Goal: Information Seeking & Learning: Learn about a topic

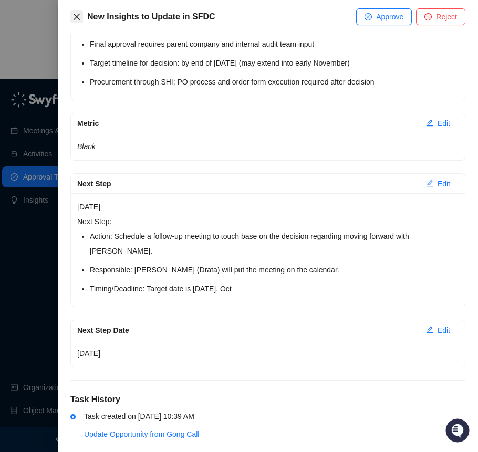
click at [82, 17] on button "Close" at bounding box center [76, 16] width 13 height 13
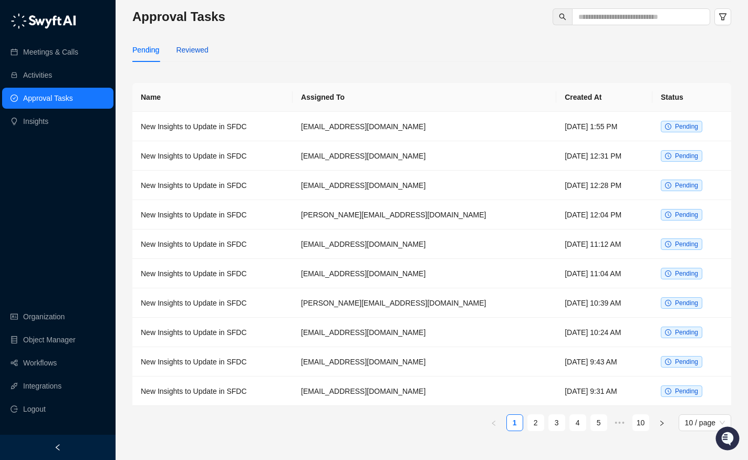
click at [189, 44] on div "Reviewed" at bounding box center [192, 50] width 32 height 12
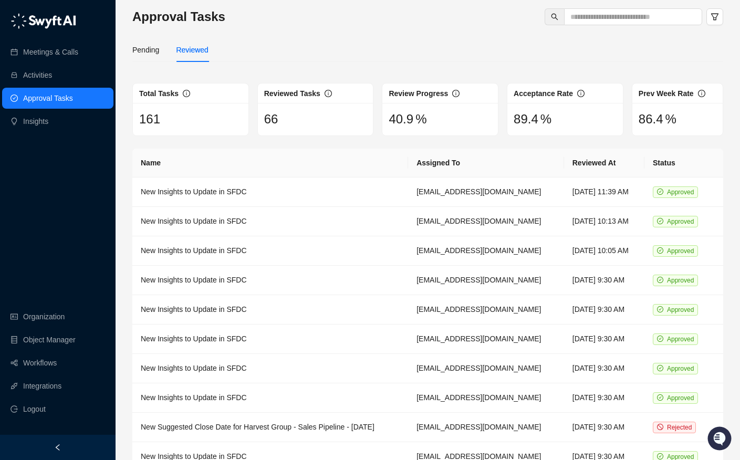
click at [118, 46] on div "Approval Tasks Pending Reviewed Total Tasks 161 Reviewed Tasks 66 Review Progre…" at bounding box center [427, 256] width 624 height 513
click at [149, 51] on div "Pending" at bounding box center [145, 50] width 27 height 12
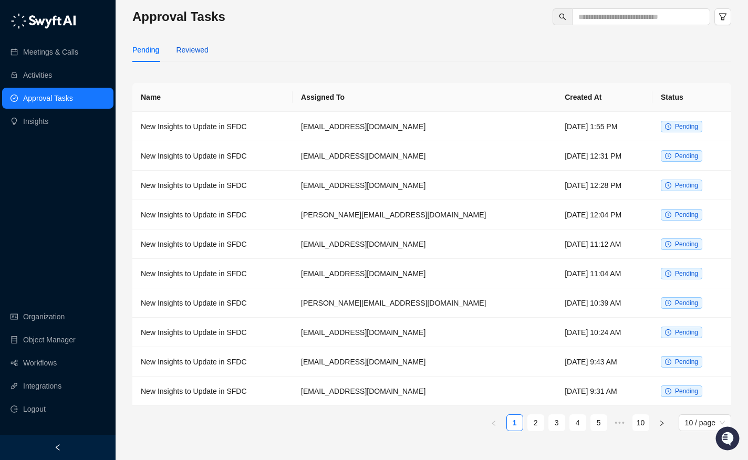
click at [192, 52] on div "Reviewed" at bounding box center [192, 50] width 32 height 12
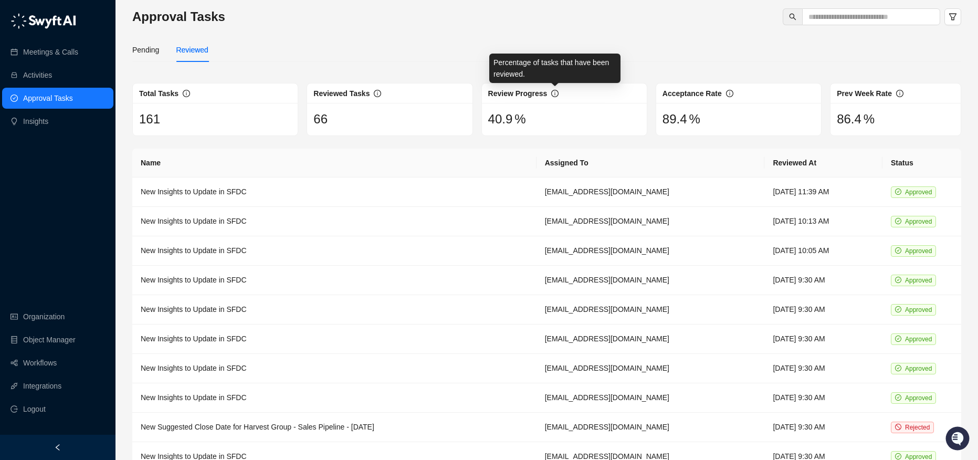
click at [577, 37] on div "Approval Tasks Pending Reviewed Total Tasks 161 Reviewed Tasks 66 Review Progre…" at bounding box center [546, 256] width 829 height 497
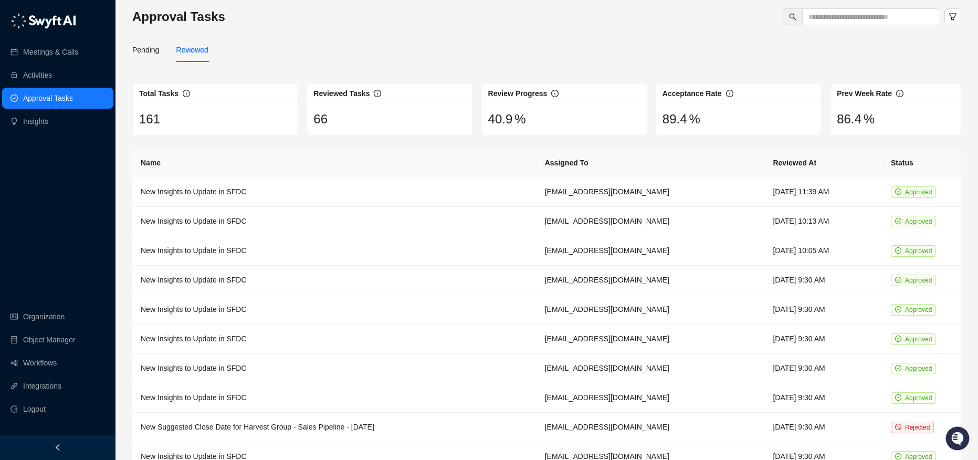
click at [711, 59] on div "Pending Reviewed" at bounding box center [546, 50] width 829 height 24
click at [395, 83] on div "Reviewed Tasks" at bounding box center [389, 93] width 165 height 20
click at [445, 74] on div "Approval Tasks Pending Reviewed Total Tasks 161 Reviewed Tasks 66 Review Progre…" at bounding box center [546, 256] width 829 height 497
drag, startPoint x: 135, startPoint y: 87, endPoint x: 355, endPoint y: 130, distance: 224.6
click at [355, 130] on div "Total Tasks 161 Reviewed Tasks 66 Review Progress 40 .9 % Acceptance Rate 89 .4…" at bounding box center [546, 109] width 837 height 53
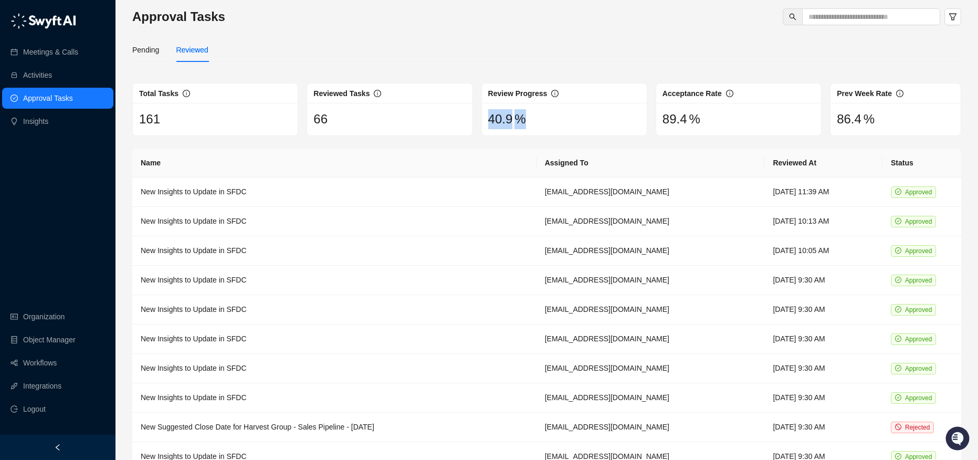
drag, startPoint x: 529, startPoint y: 119, endPoint x: 487, endPoint y: 121, distance: 42.0
click at [487, 121] on div "40 .9 %" at bounding box center [564, 119] width 165 height 33
click at [300, 106] on div "Total Tasks 161" at bounding box center [215, 109] width 174 height 53
drag, startPoint x: 530, startPoint y: 113, endPoint x: 483, endPoint y: 114, distance: 46.7
click at [483, 114] on div "40 .9 %" at bounding box center [564, 119] width 165 height 33
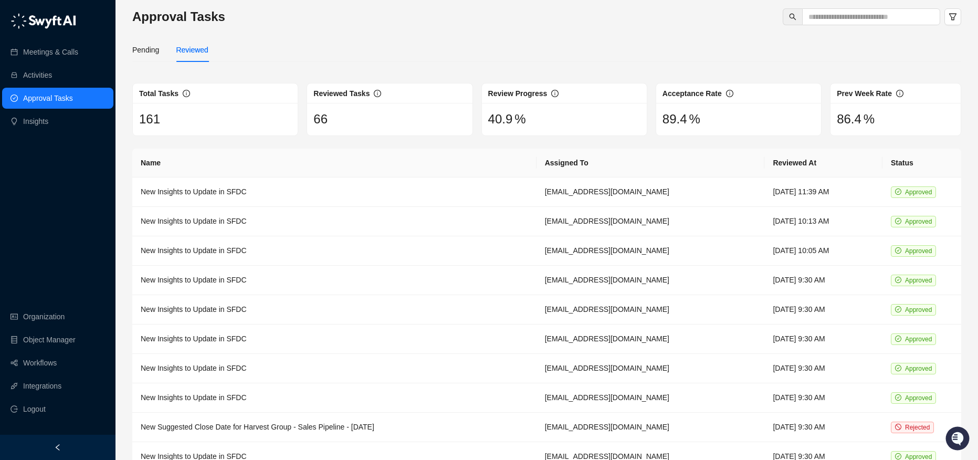
click at [468, 59] on div "Pending Reviewed" at bounding box center [546, 50] width 829 height 24
drag, startPoint x: 712, startPoint y: 102, endPoint x: 895, endPoint y: 135, distance: 186.2
click at [747, 135] on div "Total Tasks 161 Reviewed Tasks 66 Review Progress 40 .9 % Acceptance Rate 89 .4…" at bounding box center [546, 109] width 837 height 53
drag, startPoint x: 720, startPoint y: 124, endPoint x: 696, endPoint y: 120, distance: 23.9
click at [719, 123] on div "89 .4 %" at bounding box center [739, 119] width 152 height 20
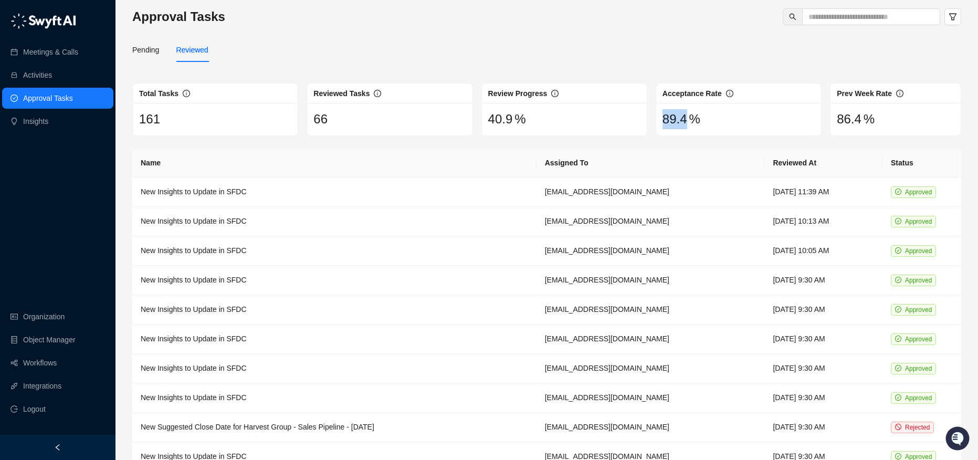
drag, startPoint x: 691, startPoint y: 119, endPoint x: 659, endPoint y: 115, distance: 32.2
click at [659, 115] on div "89 .4 %" at bounding box center [738, 119] width 165 height 33
click at [702, 115] on div "89 .4 %" at bounding box center [739, 119] width 152 height 20
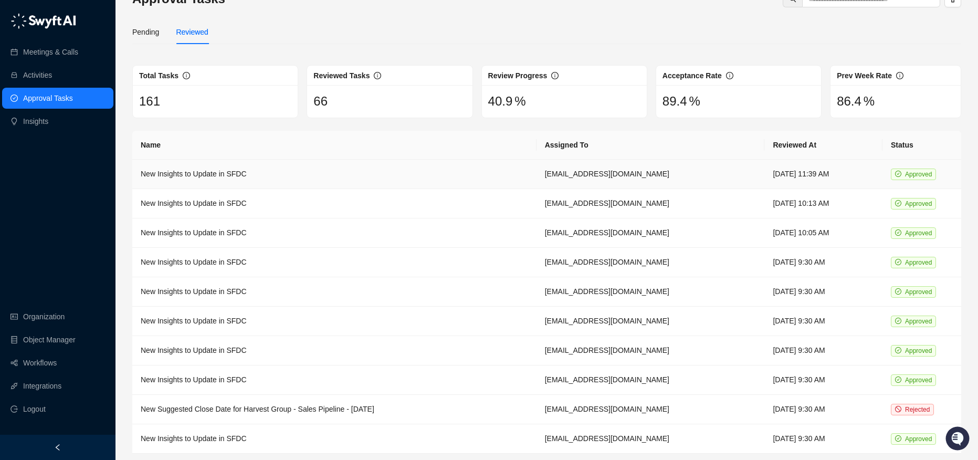
scroll to position [50, 0]
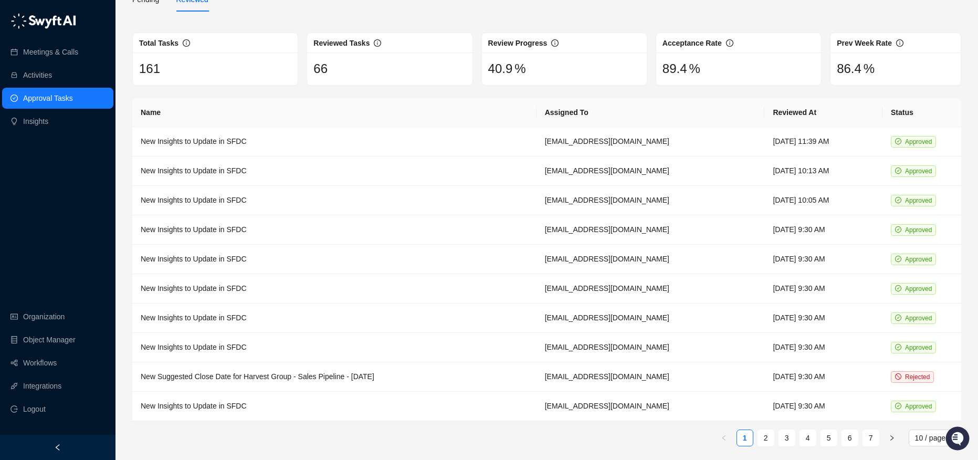
click at [747, 434] on ul "1 2 3 4 5 6 7 10 / page" at bounding box center [546, 437] width 829 height 17
click at [747, 433] on link "2" at bounding box center [766, 438] width 16 height 16
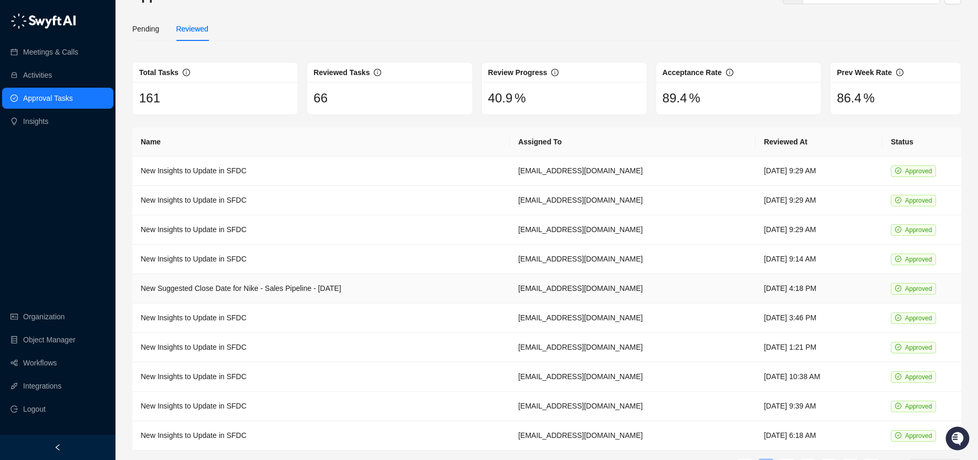
scroll to position [50, 0]
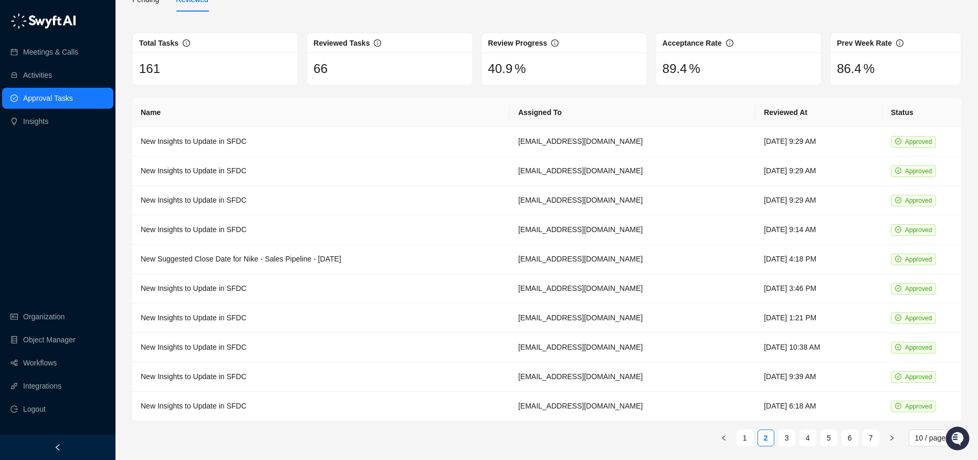
click at [747, 432] on ul "1 2 3 4 5 6 7 10 / page" at bounding box center [546, 437] width 829 height 17
click at [747, 432] on link "3" at bounding box center [787, 438] width 16 height 16
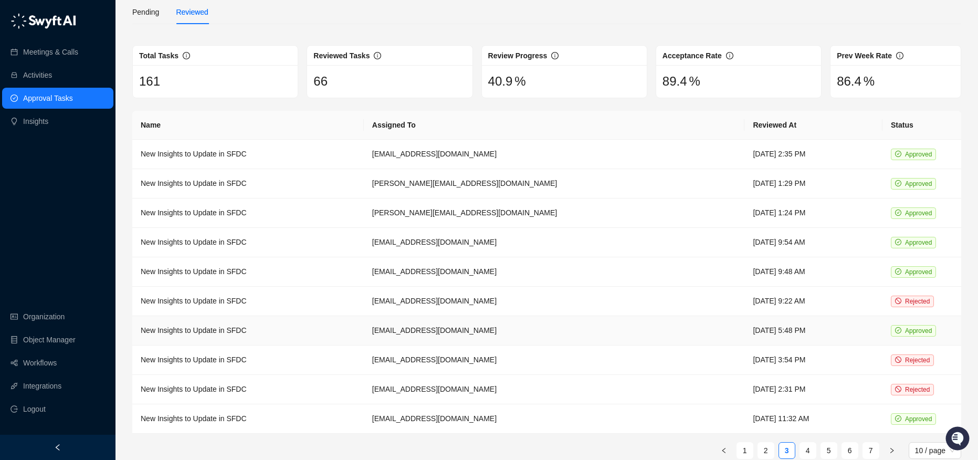
scroll to position [50, 0]
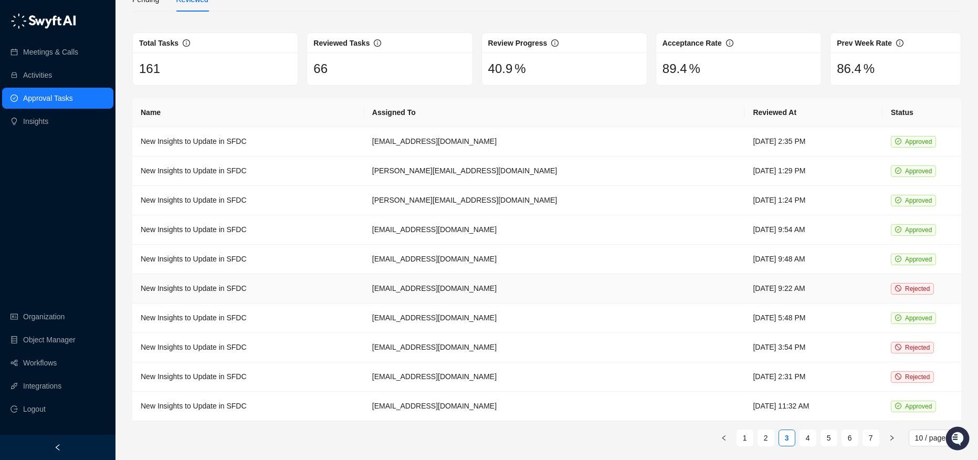
click at [204, 283] on td "New Insights to Update in SFDC" at bounding box center [248, 288] width 232 height 29
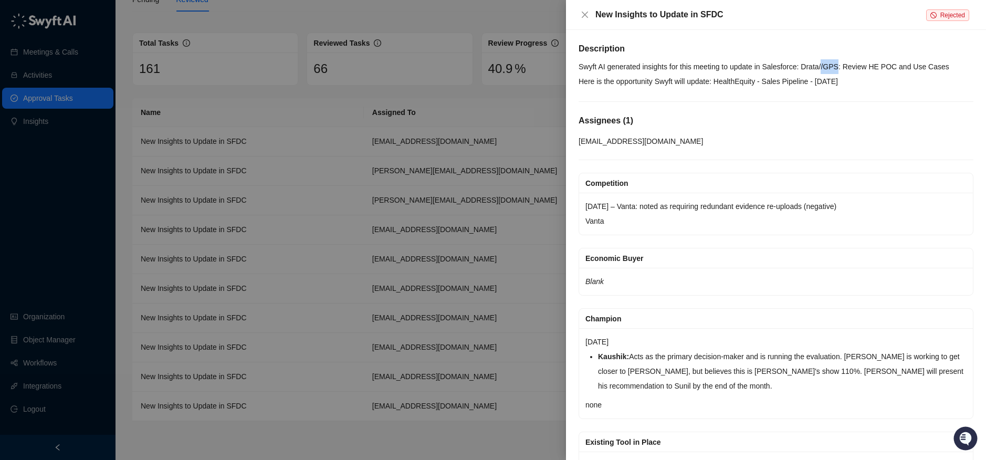
drag, startPoint x: 848, startPoint y: 68, endPoint x: 833, endPoint y: 64, distance: 16.3
click at [747, 64] on p "Swyft AI generated insights for this meeting to update in Salesforce: Drata//GP…" at bounding box center [776, 66] width 395 height 15
drag, startPoint x: 935, startPoint y: 70, endPoint x: 891, endPoint y: 66, distance: 44.3
click at [747, 66] on p "Swyft AI generated insights for this meeting to update in Salesforce: Drata//GP…" at bounding box center [776, 66] width 395 height 15
click at [401, 125] on div at bounding box center [493, 230] width 986 height 460
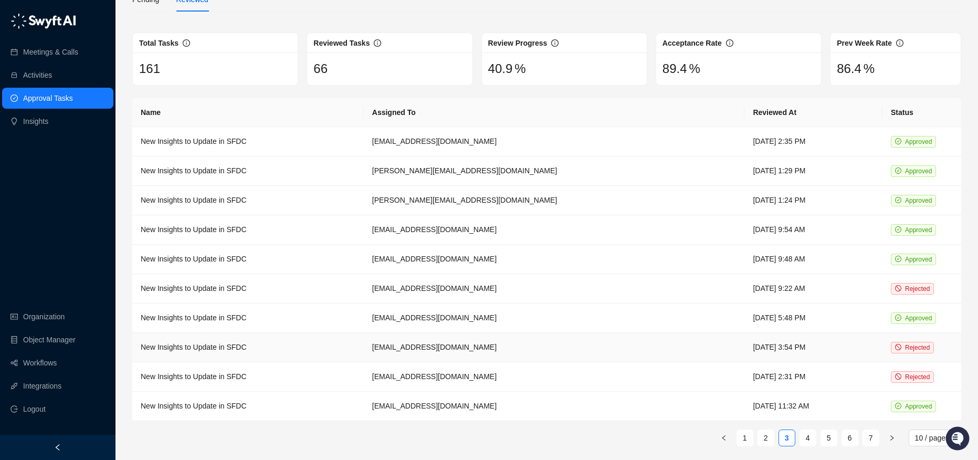
click at [287, 344] on td "New Insights to Update in SFDC" at bounding box center [248, 347] width 232 height 29
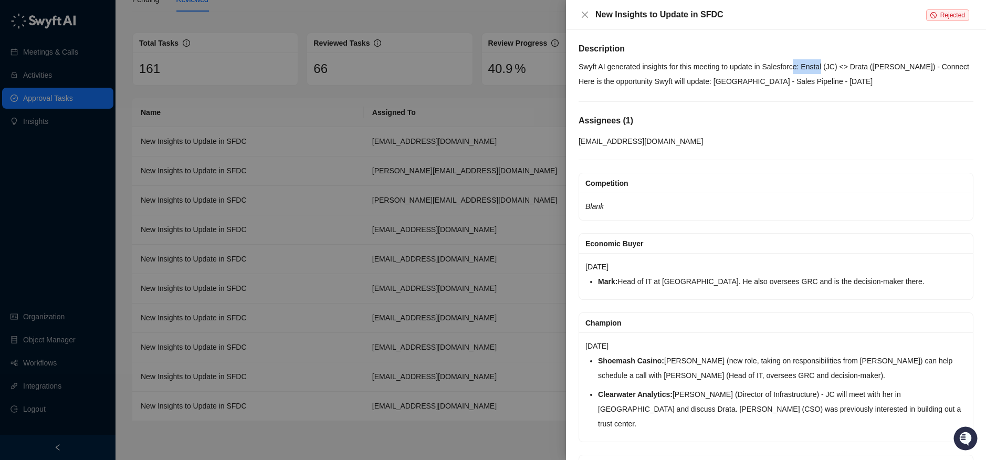
drag, startPoint x: 831, startPoint y: 67, endPoint x: 803, endPoint y: 66, distance: 28.4
click at [747, 66] on p "Swyft AI generated insights for this meeting to update in Salesforce: Enstal (J…" at bounding box center [776, 66] width 395 height 15
drag, startPoint x: 723, startPoint y: 78, endPoint x: 799, endPoint y: 83, distance: 75.3
click at [747, 83] on p "Here is the opportunity Swyft will update: Chumash Casino Resort - Sales Pipeli…" at bounding box center [776, 81] width 395 height 15
click at [743, 82] on p "Here is the opportunity Swyft will update: Chumash Casino Resort - Sales Pipeli…" at bounding box center [776, 81] width 395 height 15
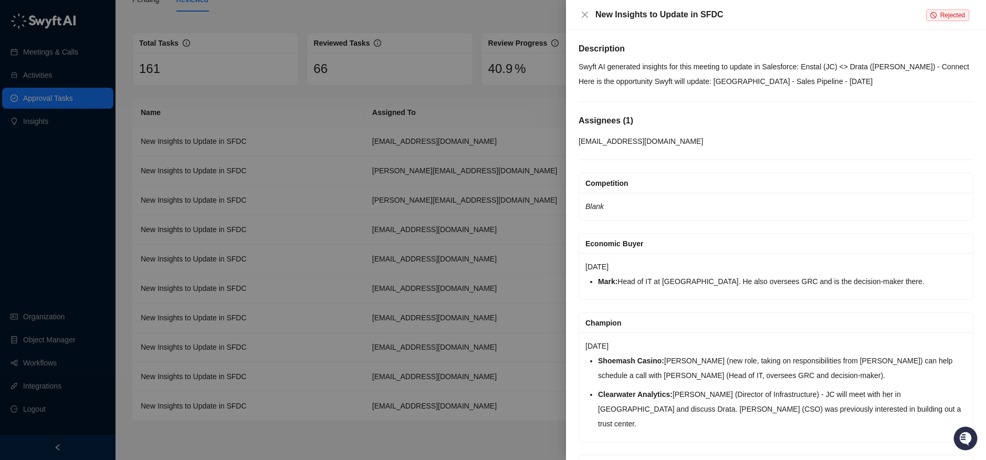
click at [473, 149] on div at bounding box center [493, 230] width 986 height 460
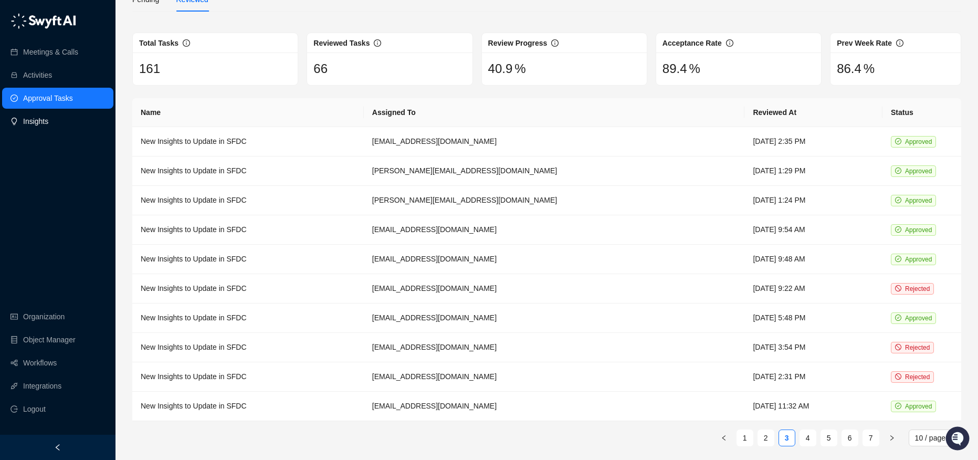
click at [48, 131] on link "Insights" at bounding box center [35, 121] width 25 height 21
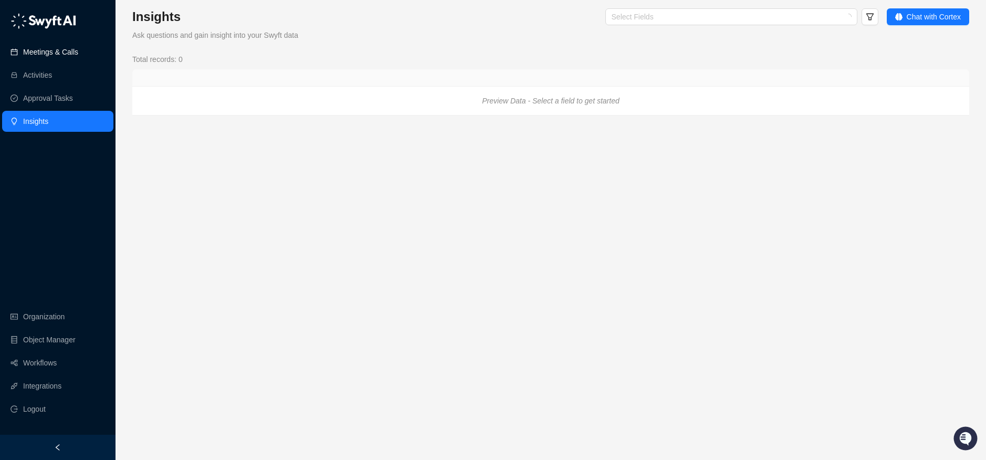
click at [78, 48] on link "Meetings & Calls" at bounding box center [50, 51] width 55 height 21
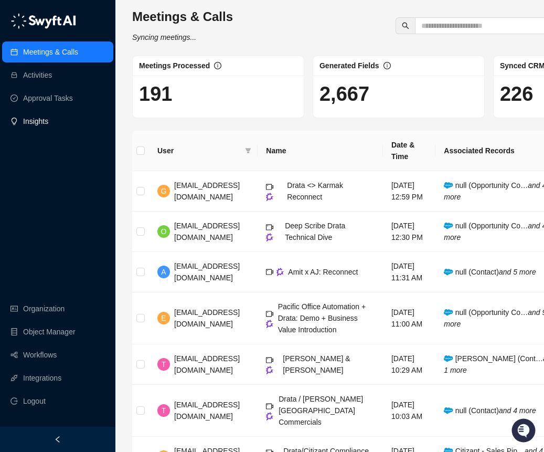
click at [44, 122] on link "Insights" at bounding box center [35, 121] width 25 height 21
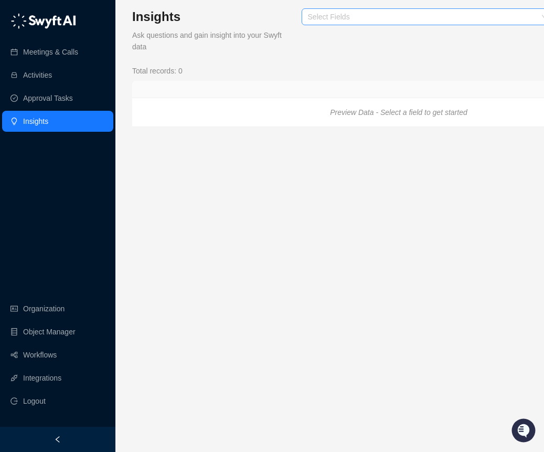
click at [330, 24] on div "Select Fields" at bounding box center [428, 16] width 252 height 17
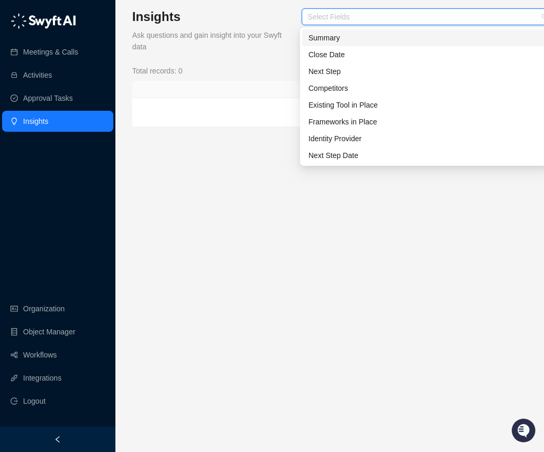
click at [273, 43] on div "Ask questions and gain insight into your Swyft data" at bounding box center [208, 40] width 152 height 23
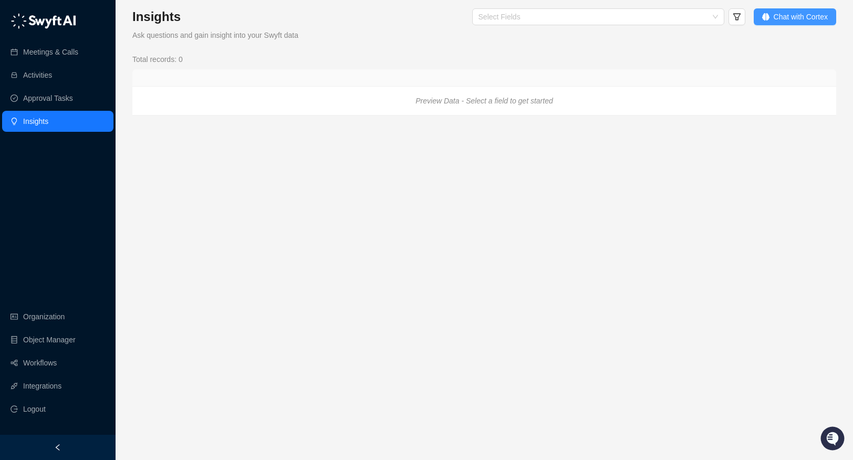
click at [747, 15] on span "Chat with Cortex" at bounding box center [800, 17] width 54 height 12
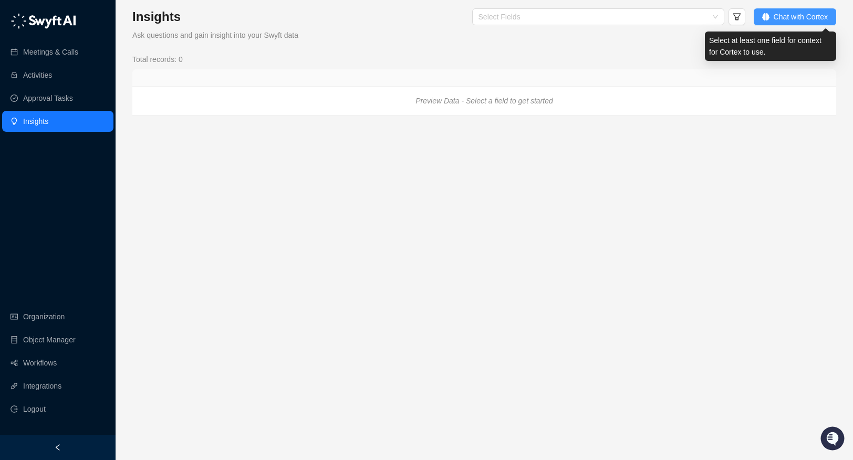
click at [747, 15] on span "Chat with Cortex" at bounding box center [800, 17] width 54 height 12
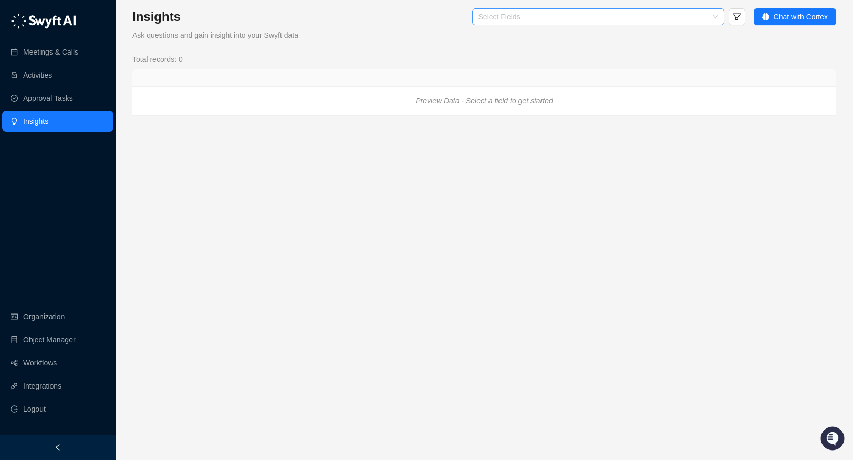
click at [712, 13] on div "Select Fields" at bounding box center [598, 16] width 252 height 17
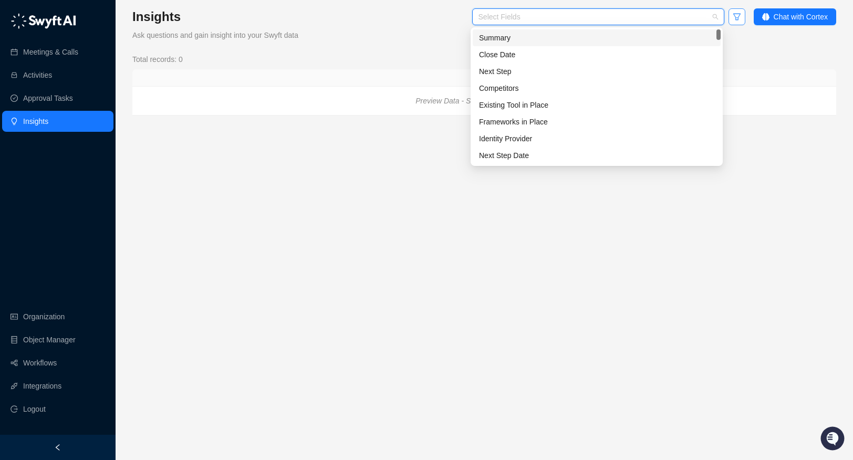
click at [729, 16] on button "button" at bounding box center [736, 16] width 17 height 17
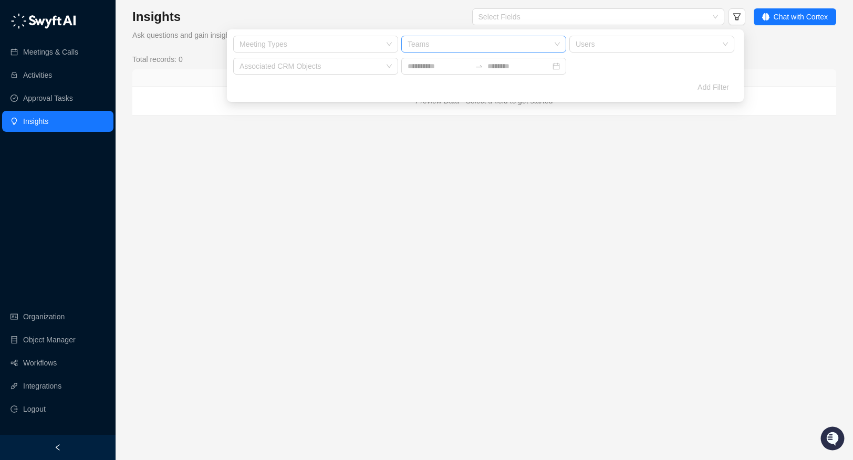
click at [435, 38] on div "Teams" at bounding box center [483, 44] width 165 height 17
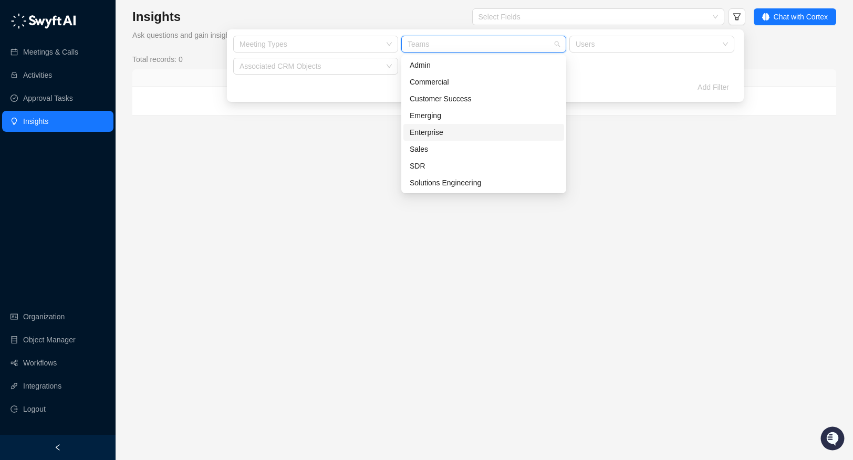
click at [477, 132] on div "Enterprise" at bounding box center [483, 133] width 148 height 12
click at [618, 75] on div "Meeting Types Enterprise Users Associated CRM Objects" at bounding box center [484, 56] width 504 height 41
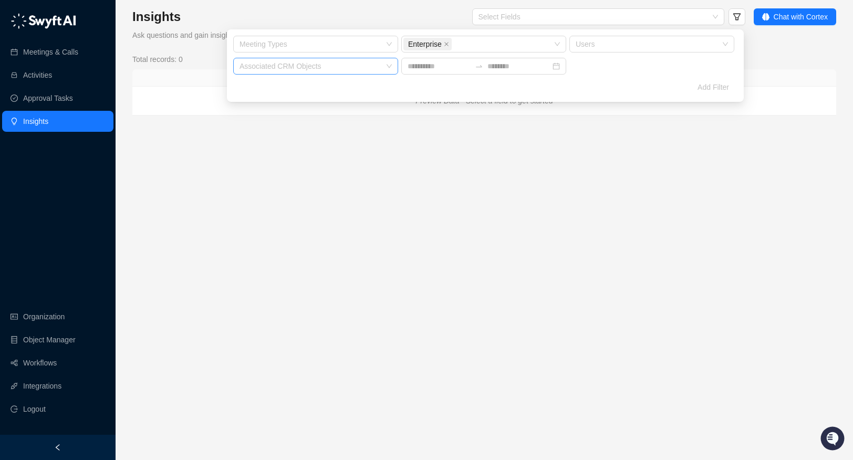
click at [320, 69] on div at bounding box center [310, 66] width 150 height 8
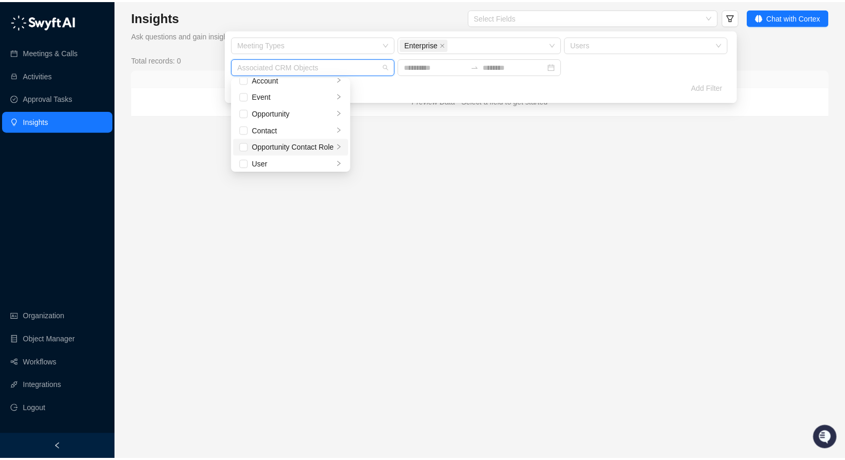
scroll to position [10, 0]
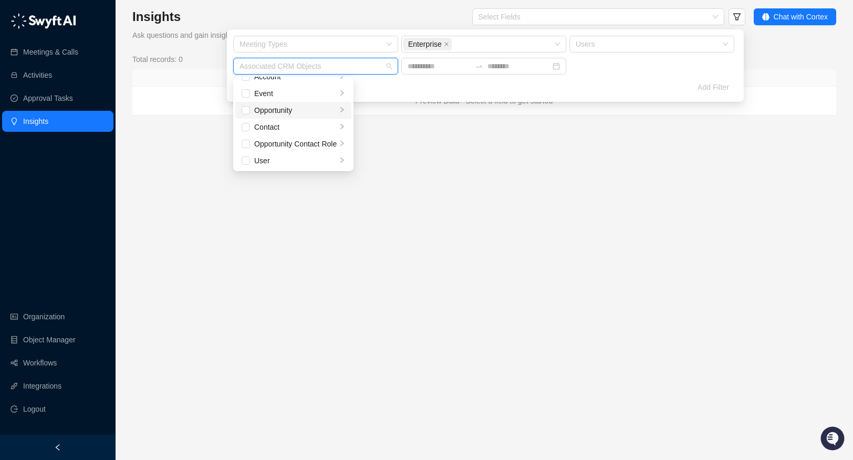
click at [344, 108] on icon "right" at bounding box center [342, 110] width 6 height 6
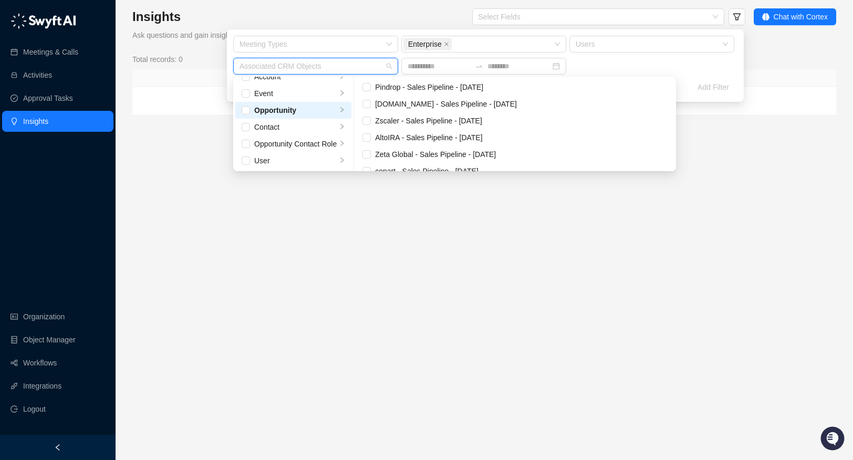
click at [344, 108] on icon "right" at bounding box center [342, 110] width 6 height 6
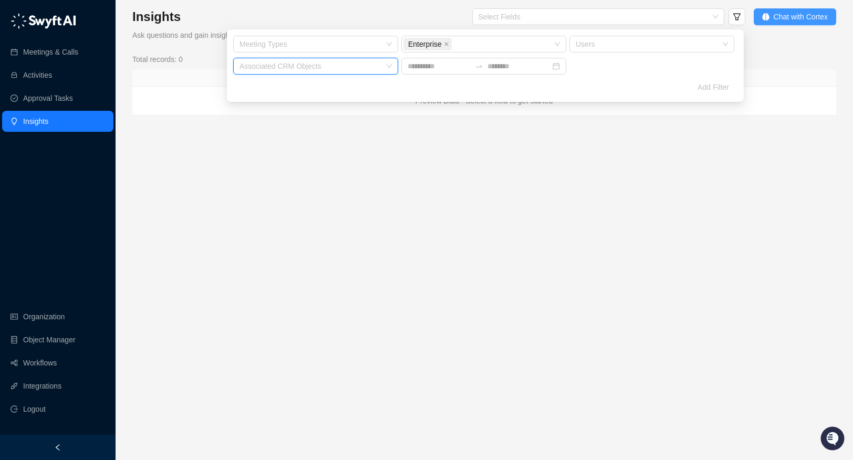
click at [747, 16] on span "Chat with Cortex" at bounding box center [800, 17] width 54 height 12
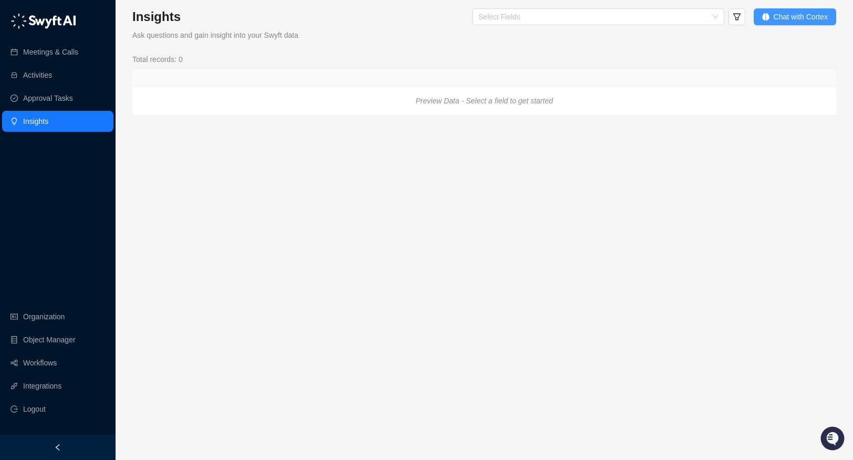
click at [747, 18] on span "Chat with Cortex" at bounding box center [800, 17] width 54 height 12
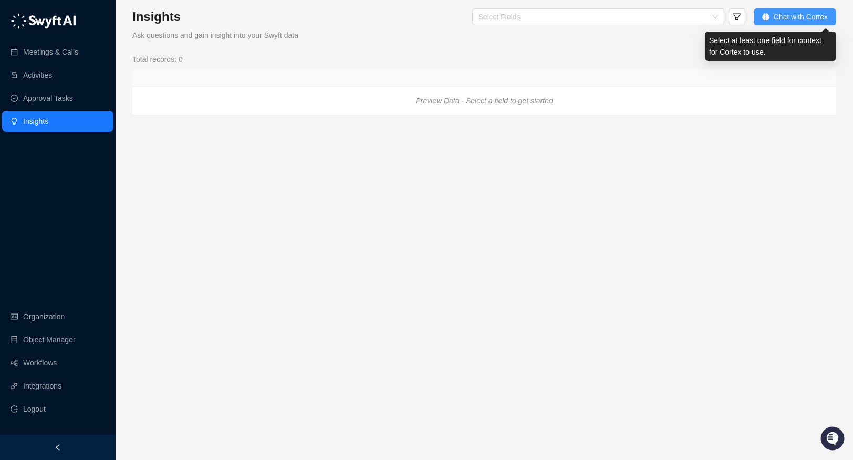
click at [747, 18] on span "Chat with Cortex" at bounding box center [800, 17] width 54 height 12
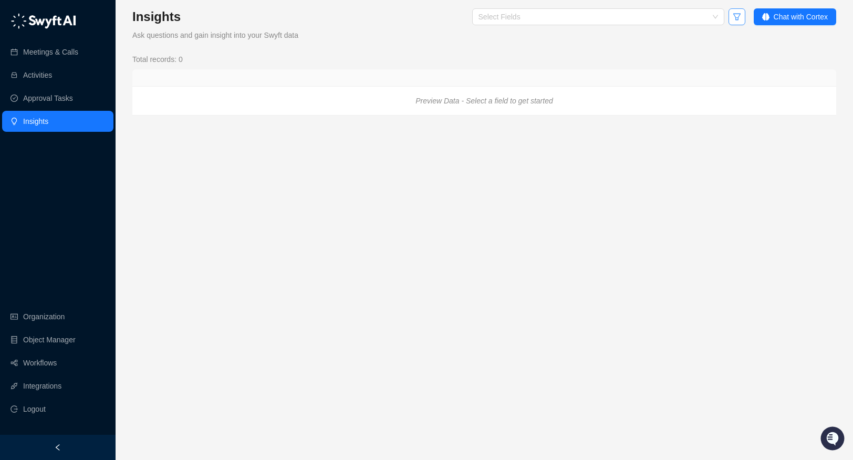
click at [734, 13] on icon "filter" at bounding box center [736, 17] width 8 height 8
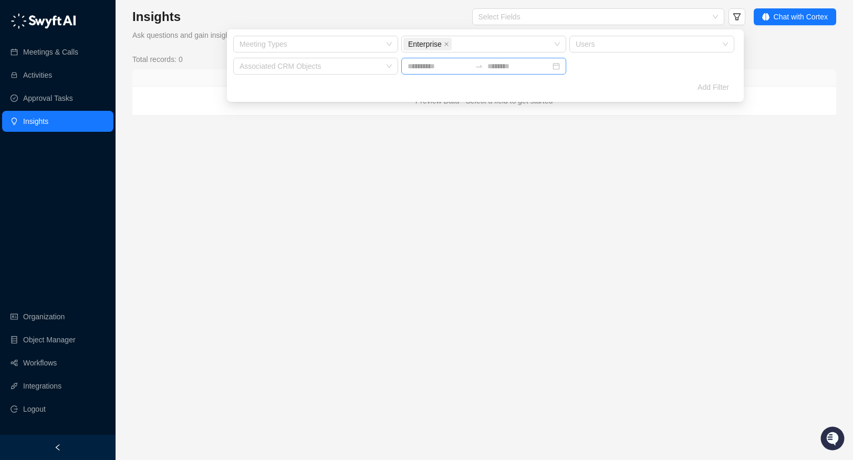
click at [555, 70] on div at bounding box center [483, 66] width 165 height 17
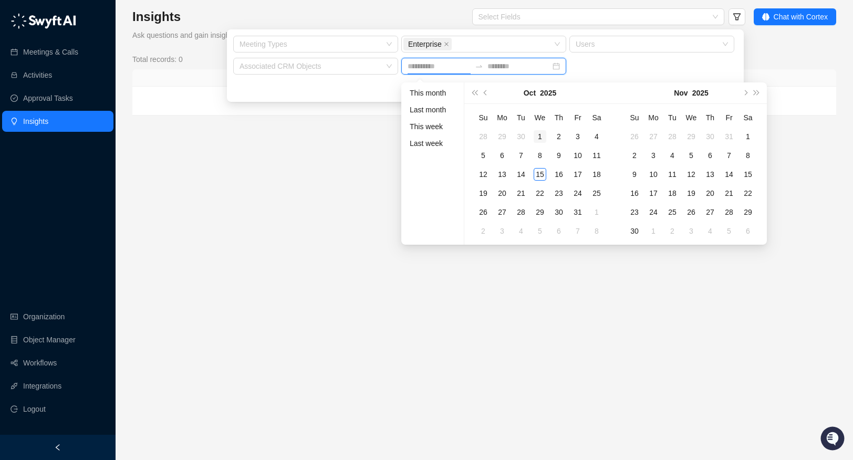
type input "**********"
click at [540, 138] on div "1" at bounding box center [539, 136] width 13 height 13
type input "**********"
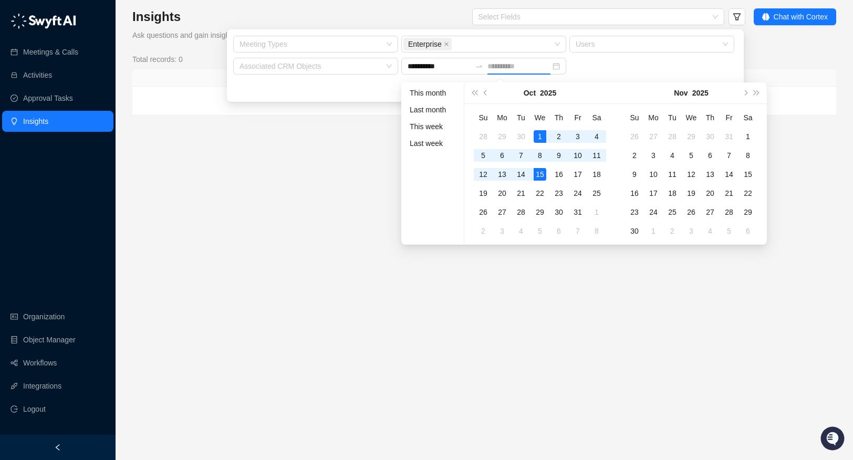
click at [542, 177] on div "15" at bounding box center [539, 174] width 13 height 13
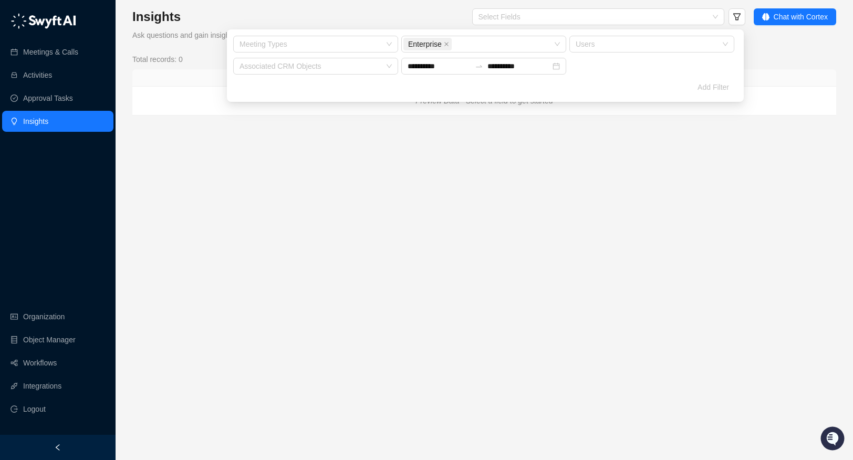
click at [724, 64] on div "**********" at bounding box center [484, 56] width 504 height 41
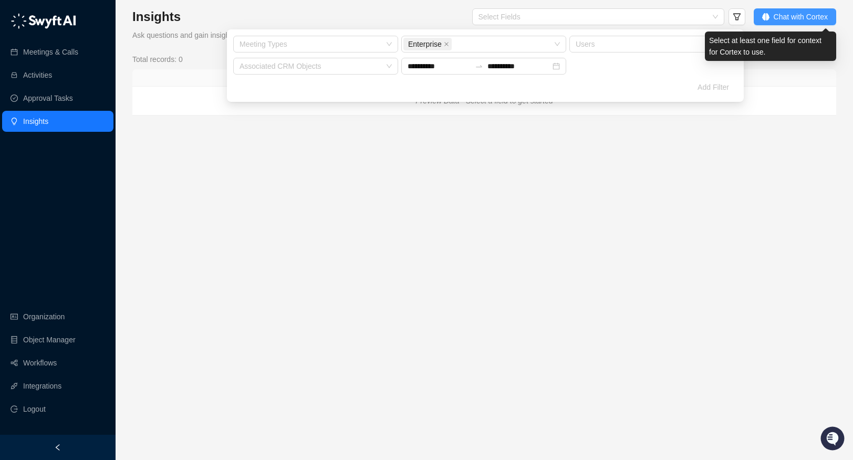
click at [747, 16] on span "Chat with Cortex" at bounding box center [800, 17] width 54 height 12
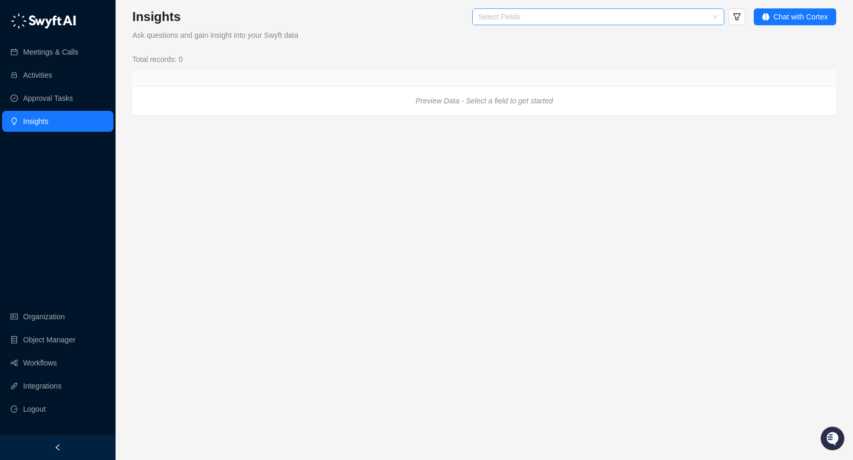
click at [554, 20] on div at bounding box center [592, 17] width 237 height 8
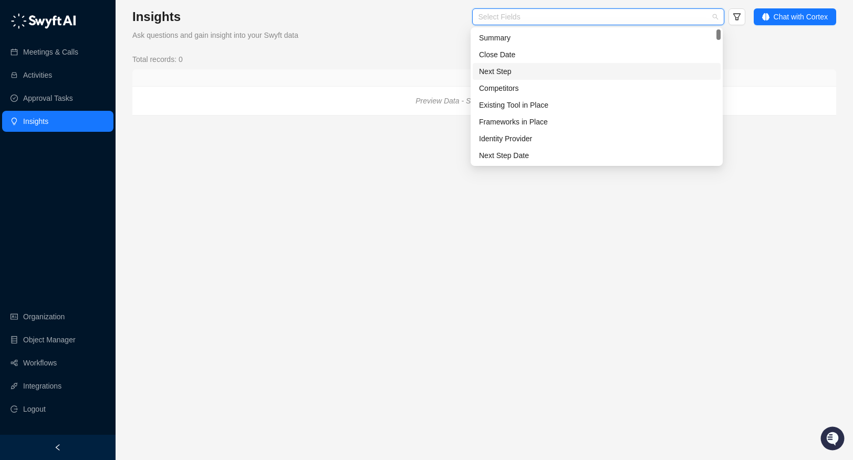
click at [522, 68] on div "Next Step" at bounding box center [596, 72] width 235 height 12
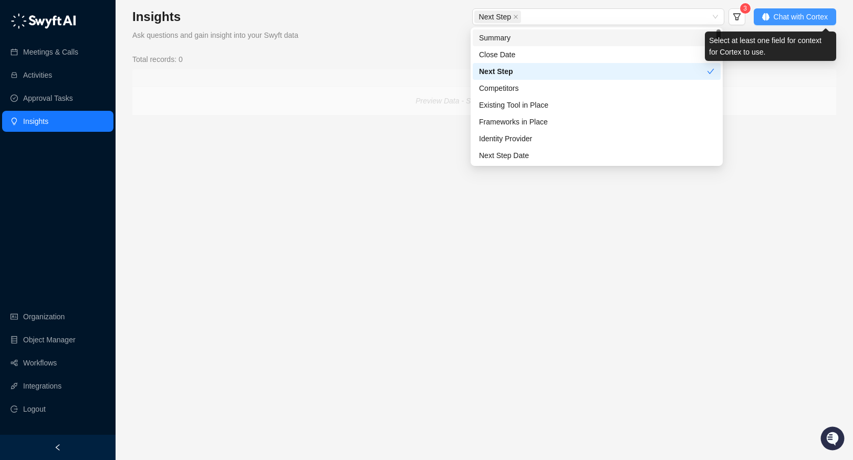
click at [747, 15] on span "Chat with Cortex" at bounding box center [800, 17] width 54 height 12
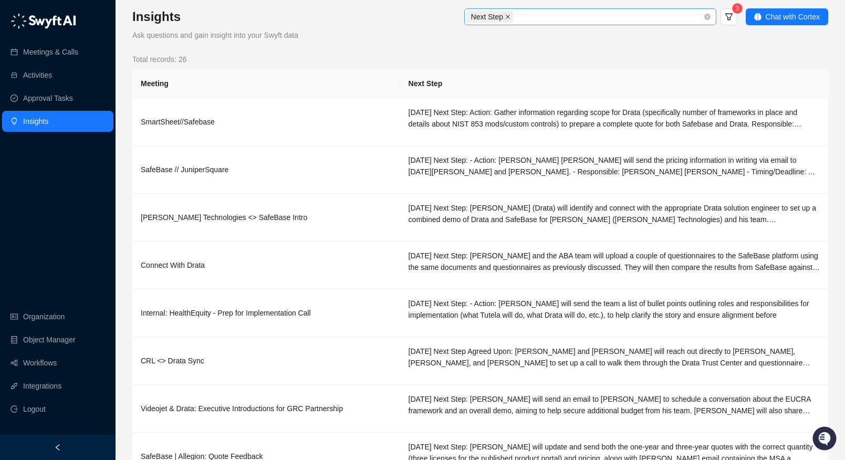
click at [509, 13] on span at bounding box center [507, 17] width 5 height 12
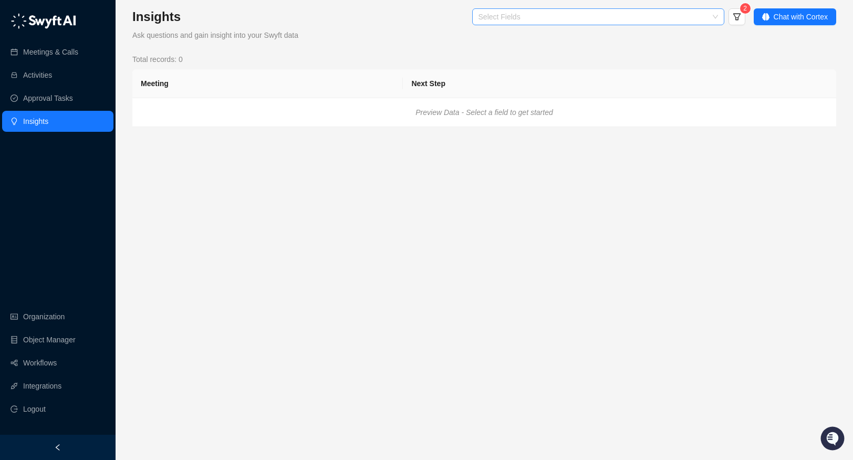
click at [441, 288] on main "Insights Ask questions and gain insight into your Swyft data Select Fields 2 Ch…" at bounding box center [483, 229] width 703 height 443
click at [55, 51] on link "Meetings & Calls" at bounding box center [50, 51] width 55 height 21
